Goal: Check status: Check status

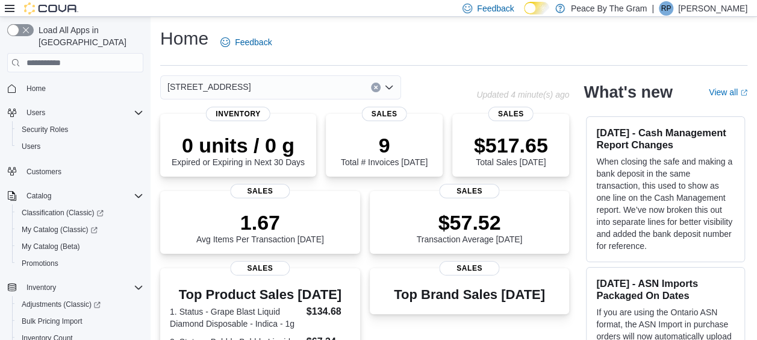
click at [341, 43] on div "Home Feedback" at bounding box center [453, 42] width 587 height 31
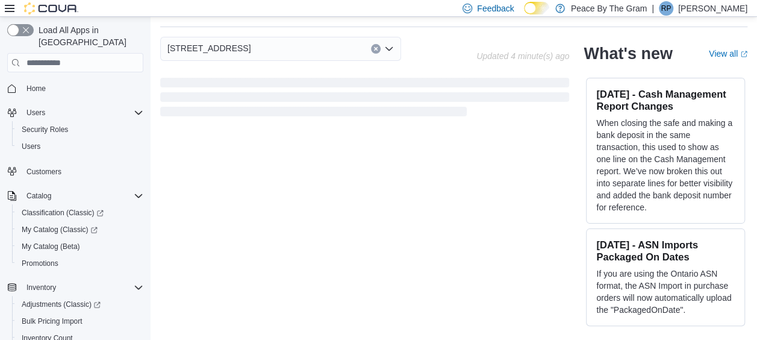
scroll to position [413, 0]
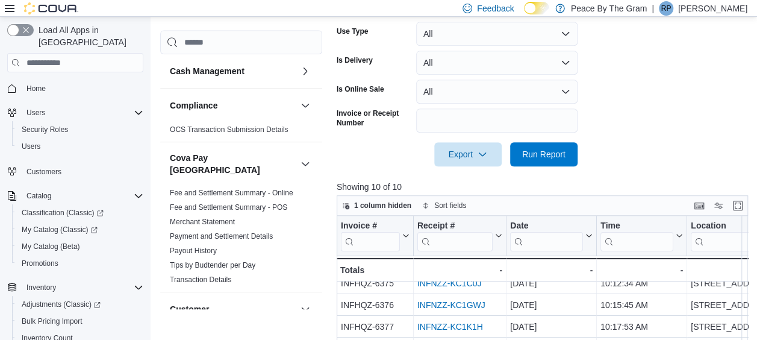
scroll to position [431, 0]
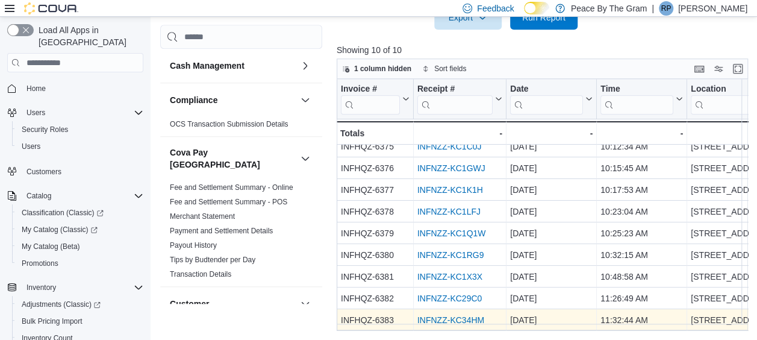
click at [451, 315] on link "INFNZZ-KC34HM" at bounding box center [450, 320] width 67 height 10
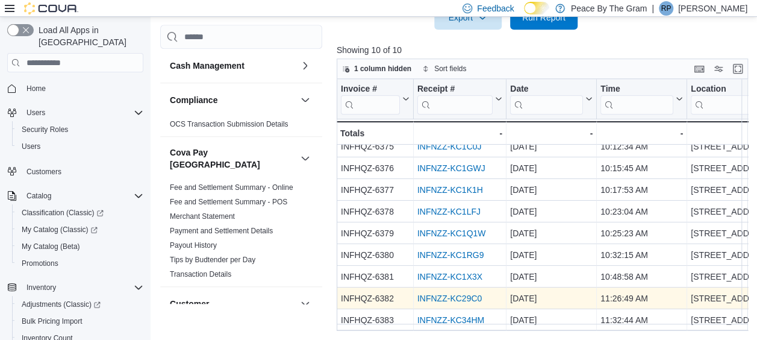
click at [457, 293] on link "INFNZZ-KC29C0" at bounding box center [449, 298] width 64 height 10
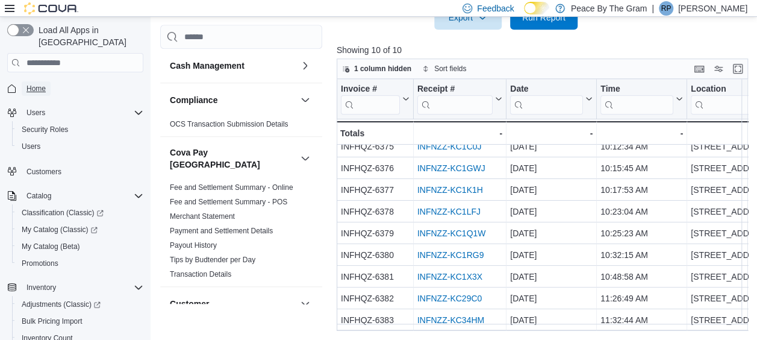
click at [37, 81] on span "Home" at bounding box center [36, 88] width 19 height 14
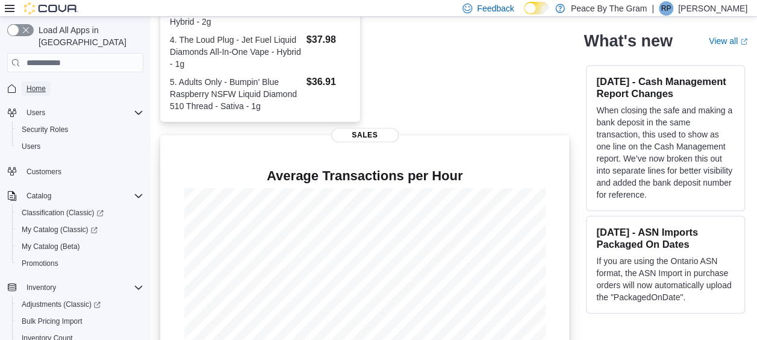
scroll to position [413, 0]
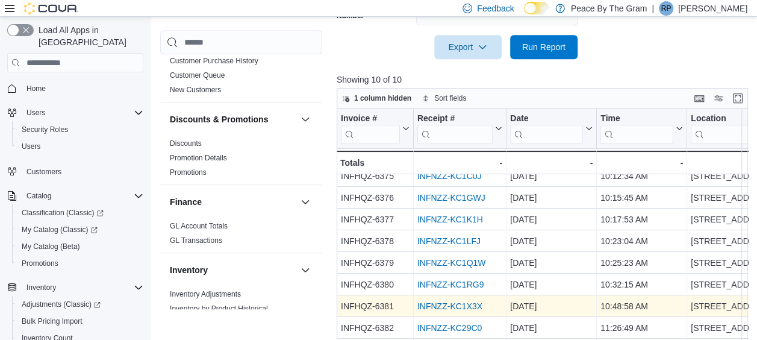
scroll to position [431, 0]
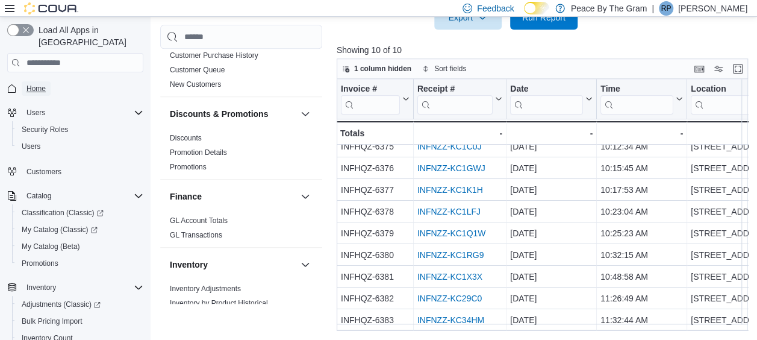
click at [40, 84] on span "Home" at bounding box center [36, 89] width 19 height 10
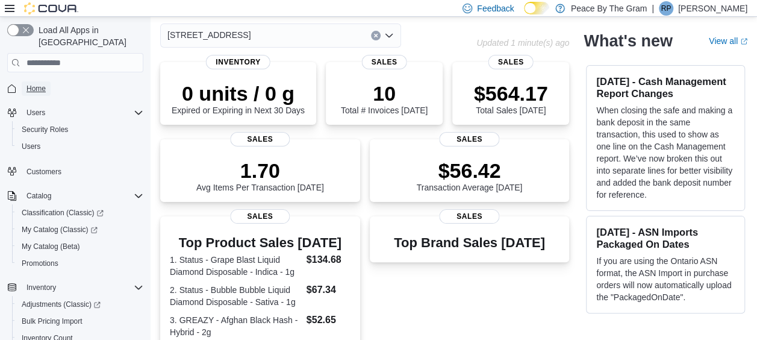
click at [37, 84] on span "Home" at bounding box center [36, 89] width 19 height 10
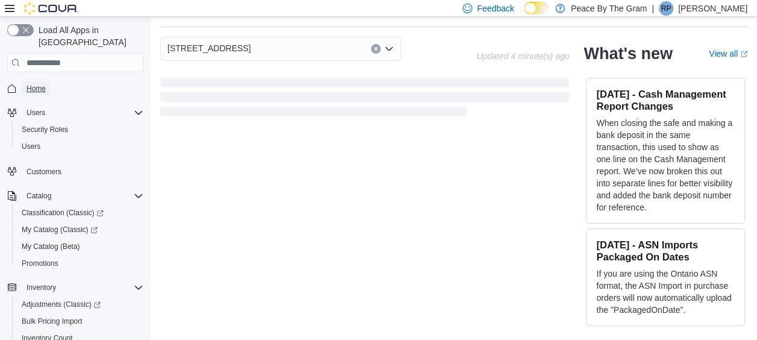
scroll to position [401, 0]
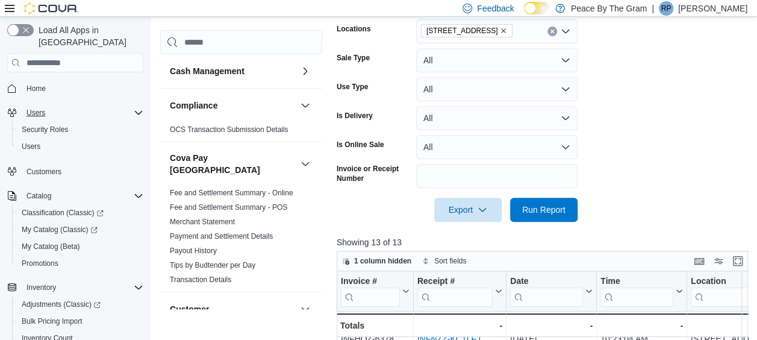
scroll to position [9, 0]
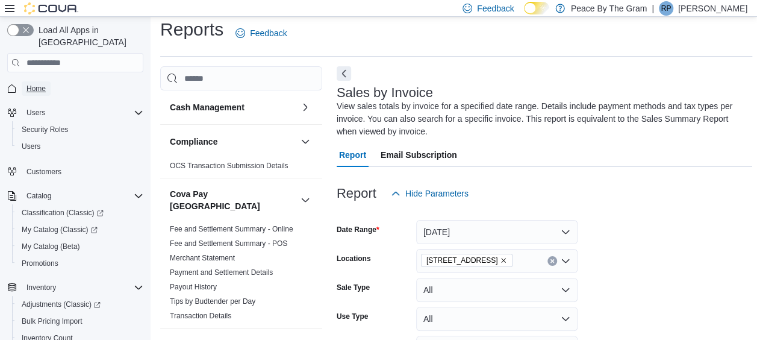
click at [37, 84] on span "Home" at bounding box center [36, 89] width 19 height 10
